Goal: Task Accomplishment & Management: Manage account settings

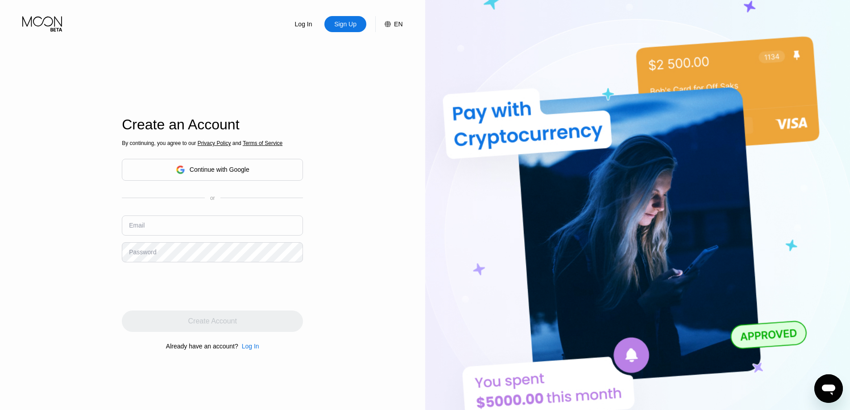
click at [238, 157] on div "By continuing, you agree to our Privacy Policy and Terms of Service Continue wi…" at bounding box center [212, 244] width 181 height 215
click at [228, 167] on div "Continue with Google" at bounding box center [220, 169] width 60 height 7
